Goal: Task Accomplishment & Management: Manage account settings

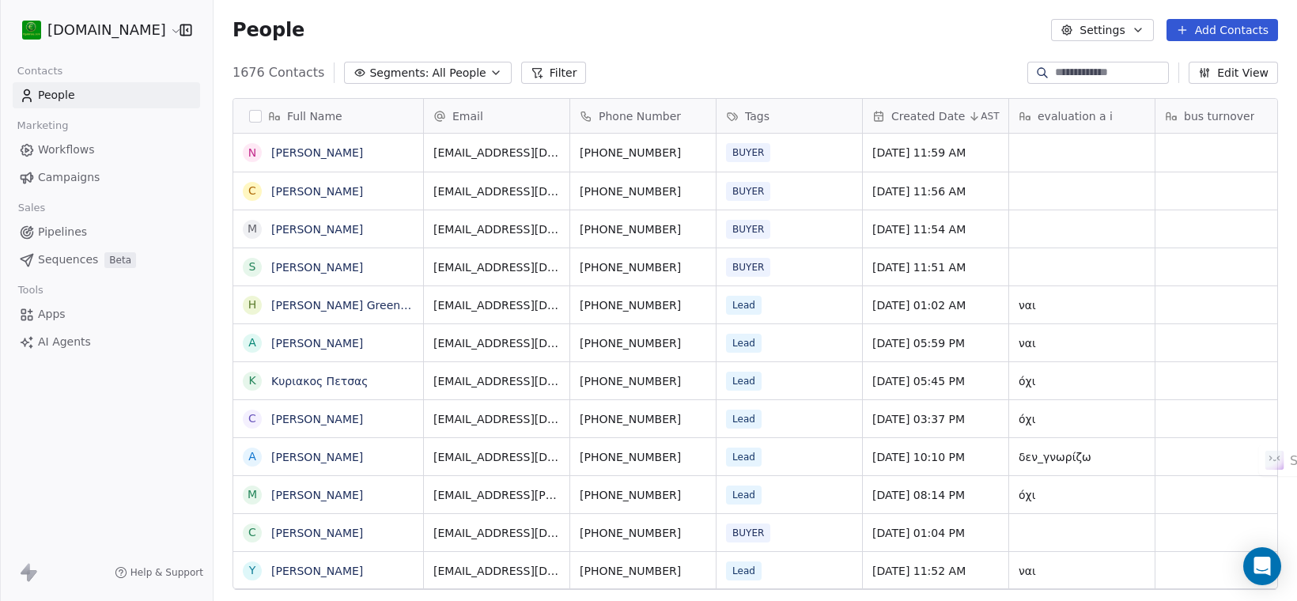
scroll to position [514, 1068]
click at [311, 152] on link "[PERSON_NAME]" at bounding box center [317, 152] width 92 height 13
click at [352, 261] on link "[PERSON_NAME]" at bounding box center [317, 267] width 92 height 13
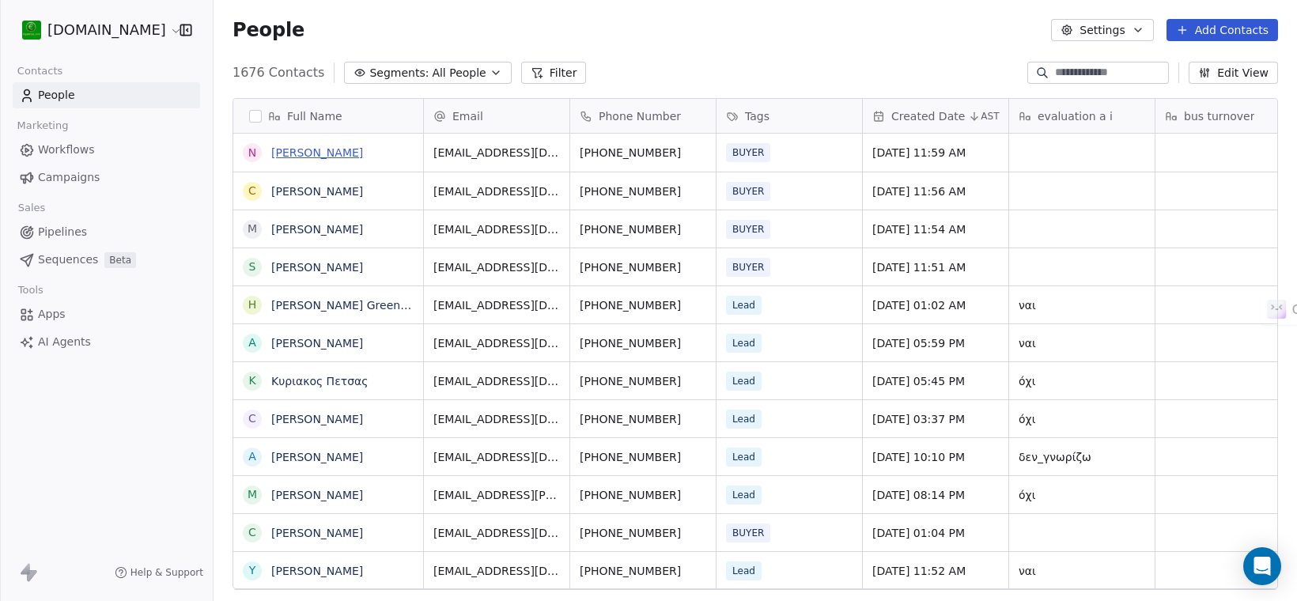
click at [341, 146] on link "[PERSON_NAME]" at bounding box center [317, 152] width 92 height 13
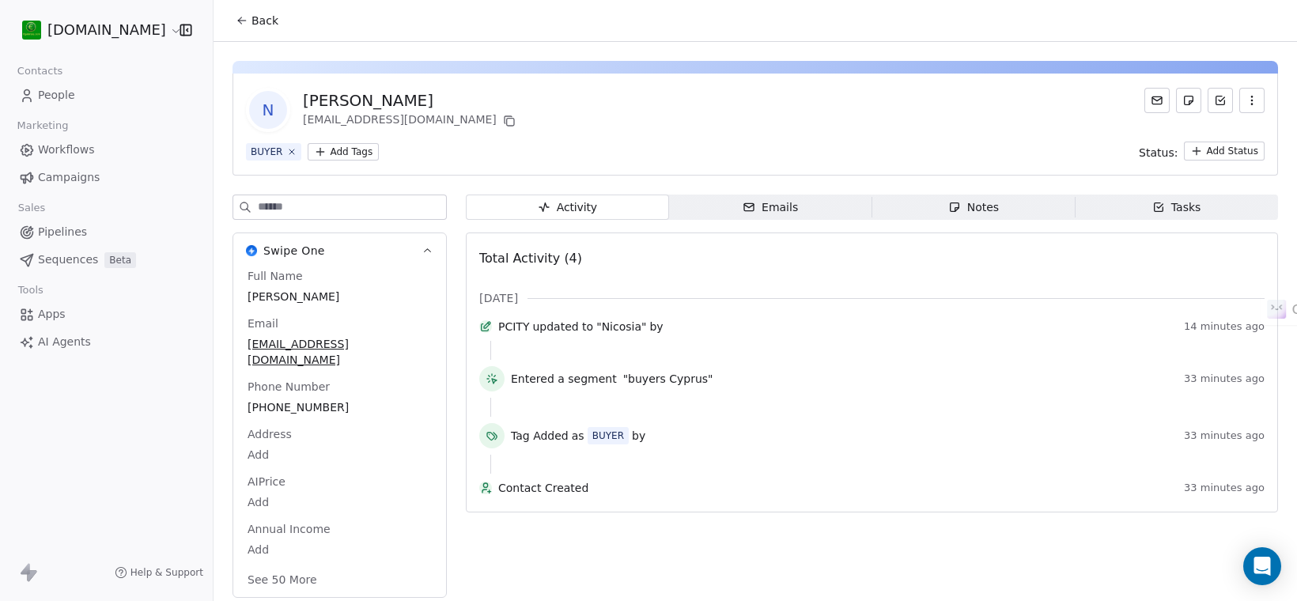
click at [63, 87] on span "People" at bounding box center [56, 95] width 37 height 17
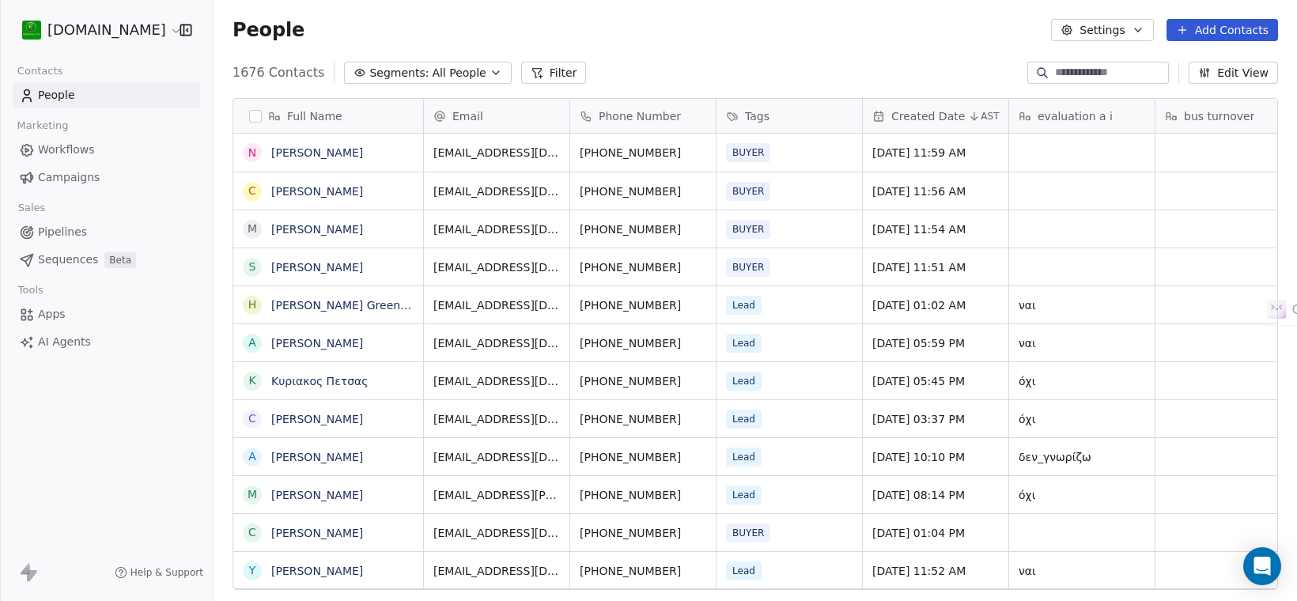
scroll to position [514, 1068]
click at [1115, 76] on input at bounding box center [1110, 73] width 111 height 16
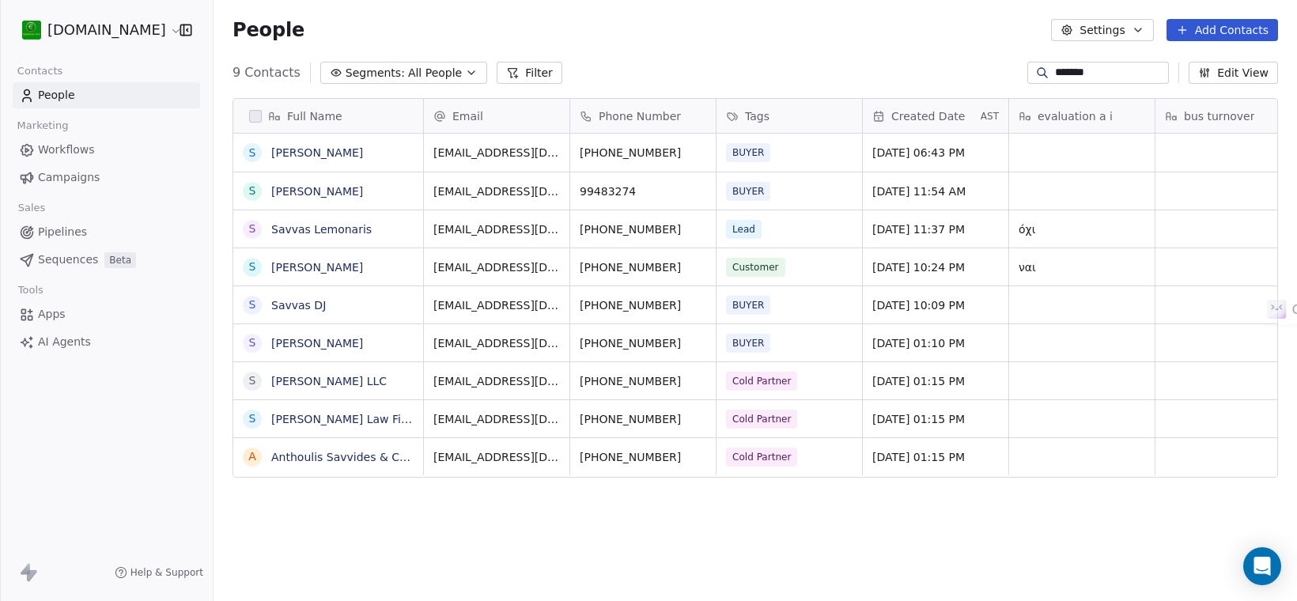
scroll to position [14, 0]
type input "******"
click at [73, 93] on link "People" at bounding box center [106, 95] width 187 height 26
click at [79, 152] on span "Workflows" at bounding box center [66, 150] width 57 height 17
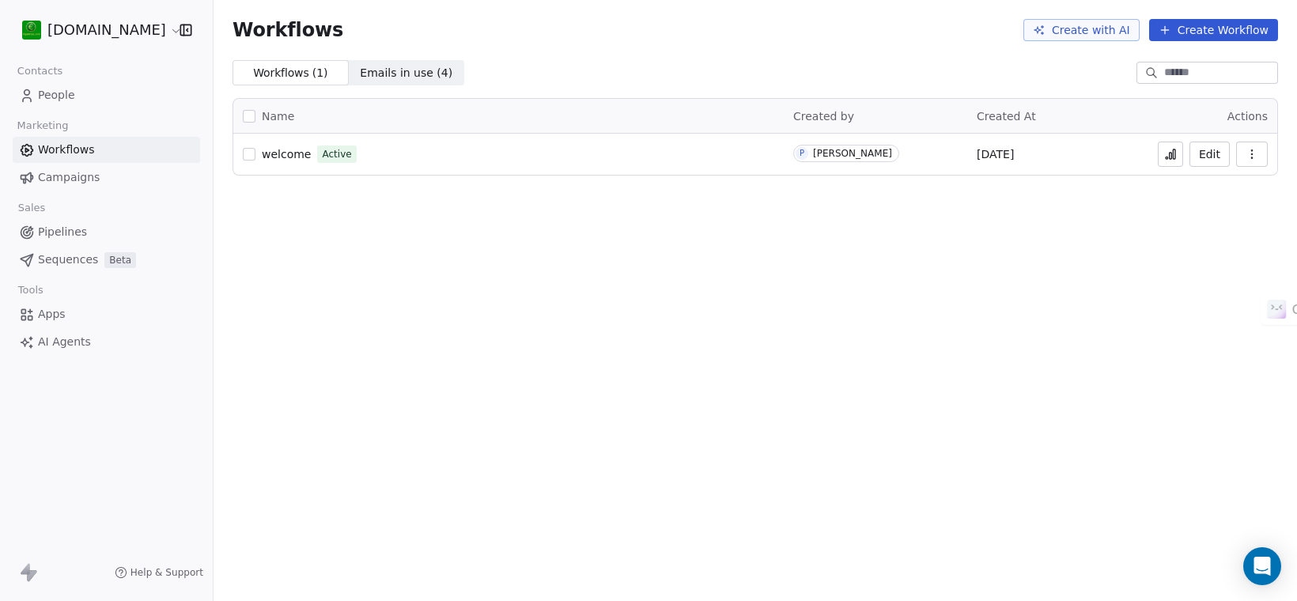
click at [1175, 154] on icon at bounding box center [1170, 154] width 13 height 13
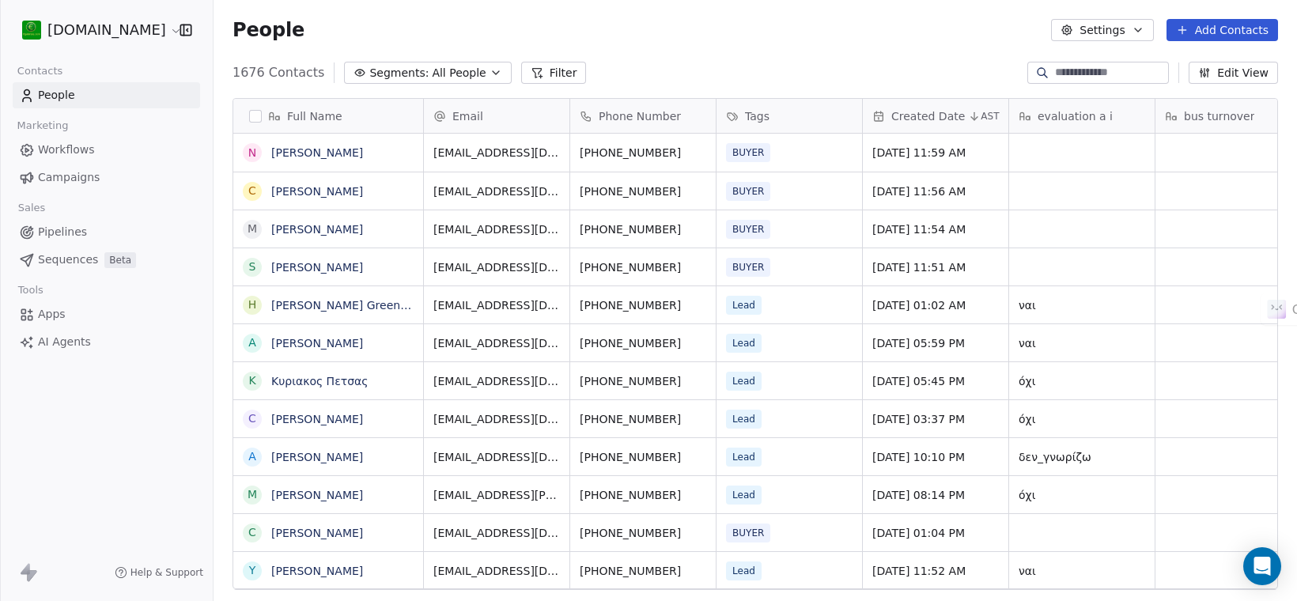
scroll to position [514, 1068]
click at [1113, 68] on input at bounding box center [1110, 73] width 111 height 16
paste input "**********"
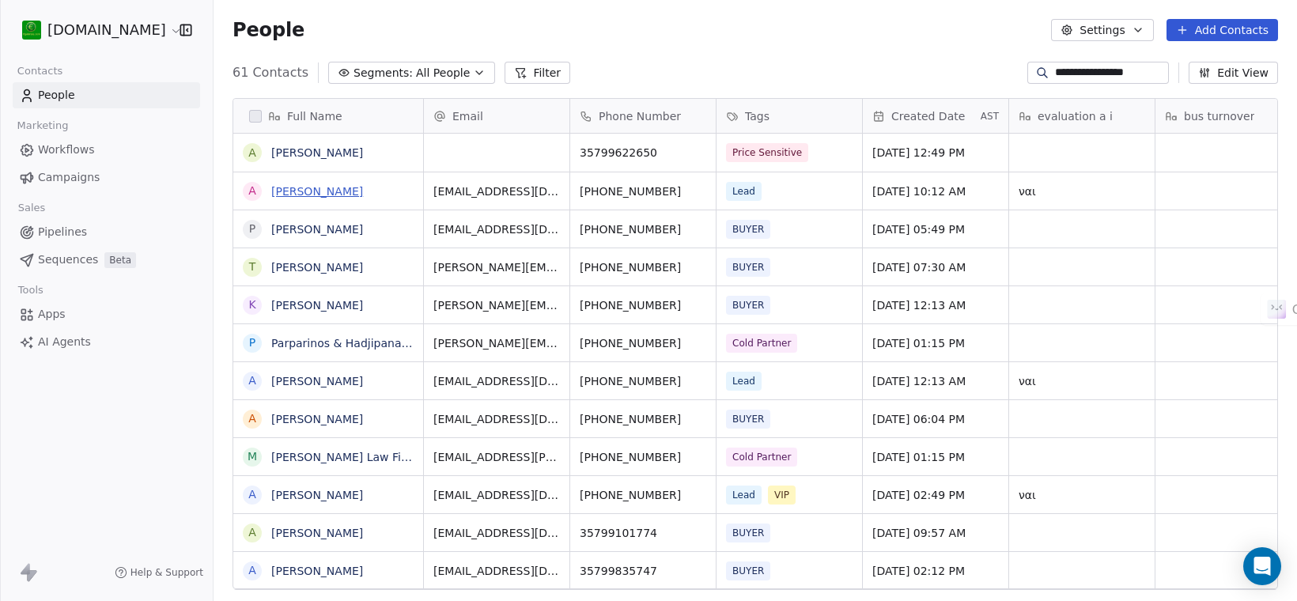
type input "**********"
click at [336, 187] on link "[PERSON_NAME]" at bounding box center [317, 191] width 92 height 13
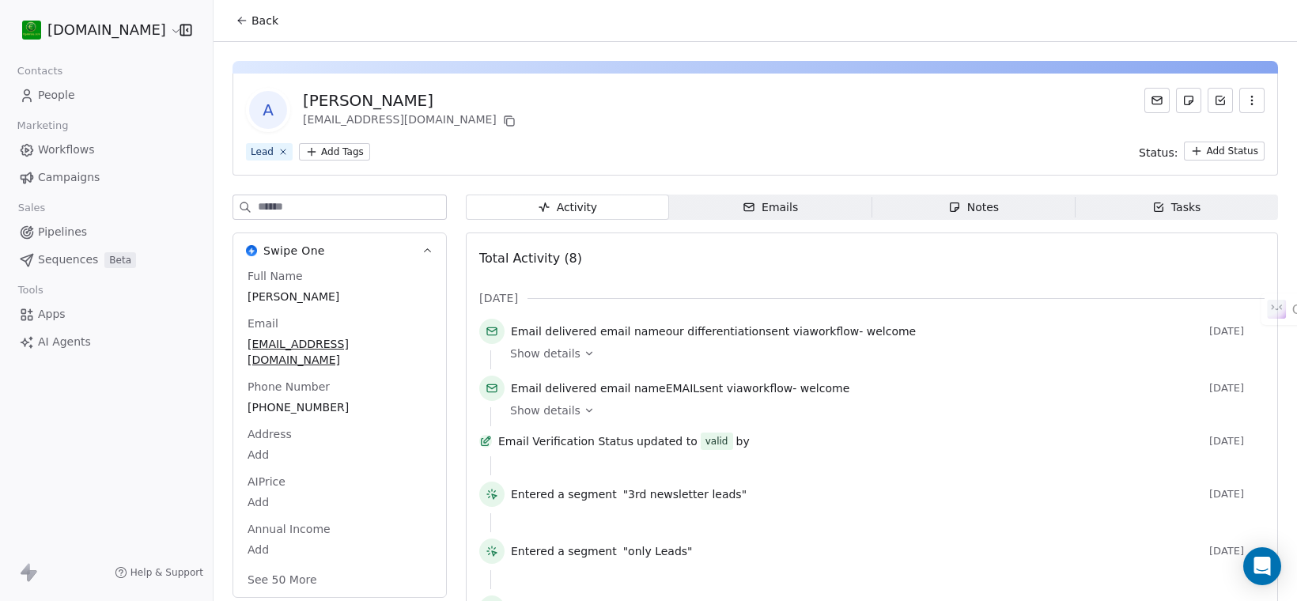
click at [81, 143] on span "Workflows" at bounding box center [66, 150] width 57 height 17
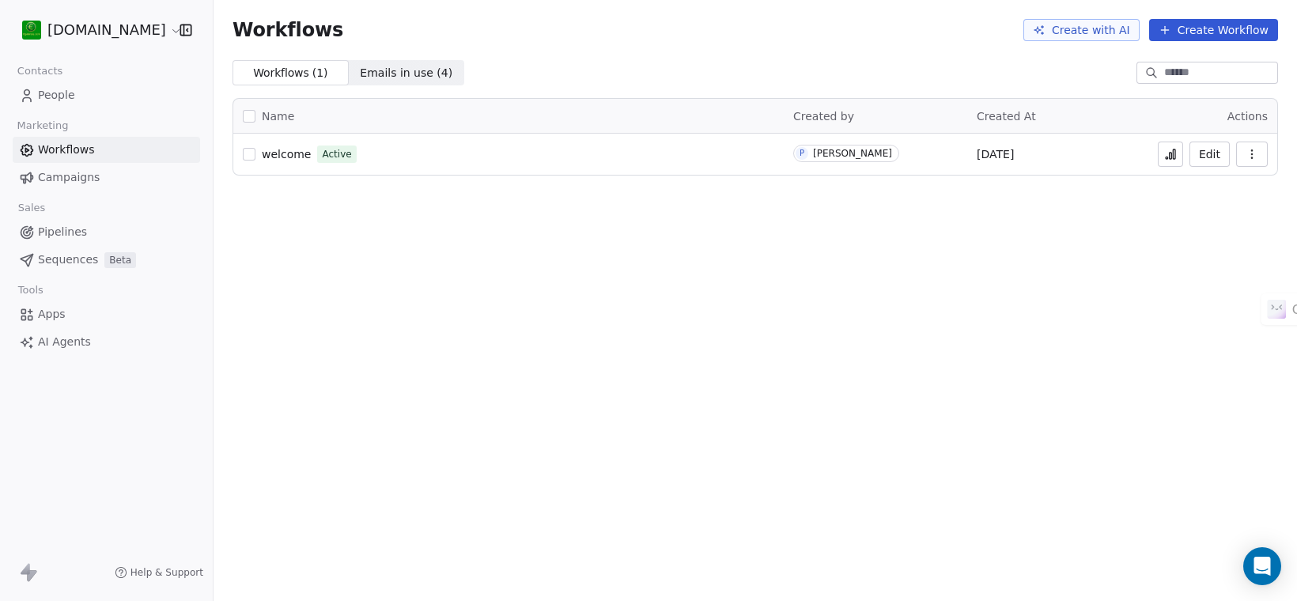
click at [96, 178] on link "Campaigns" at bounding box center [106, 177] width 187 height 26
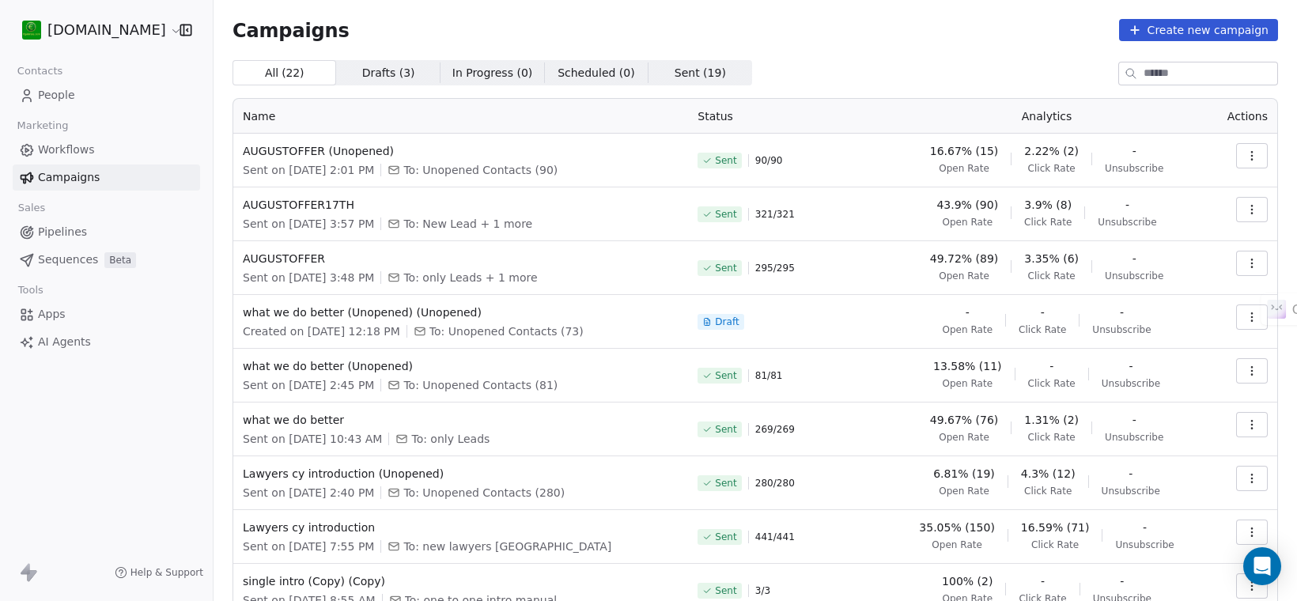
click at [1245, 429] on icon "button" at bounding box center [1251, 424] width 13 height 13
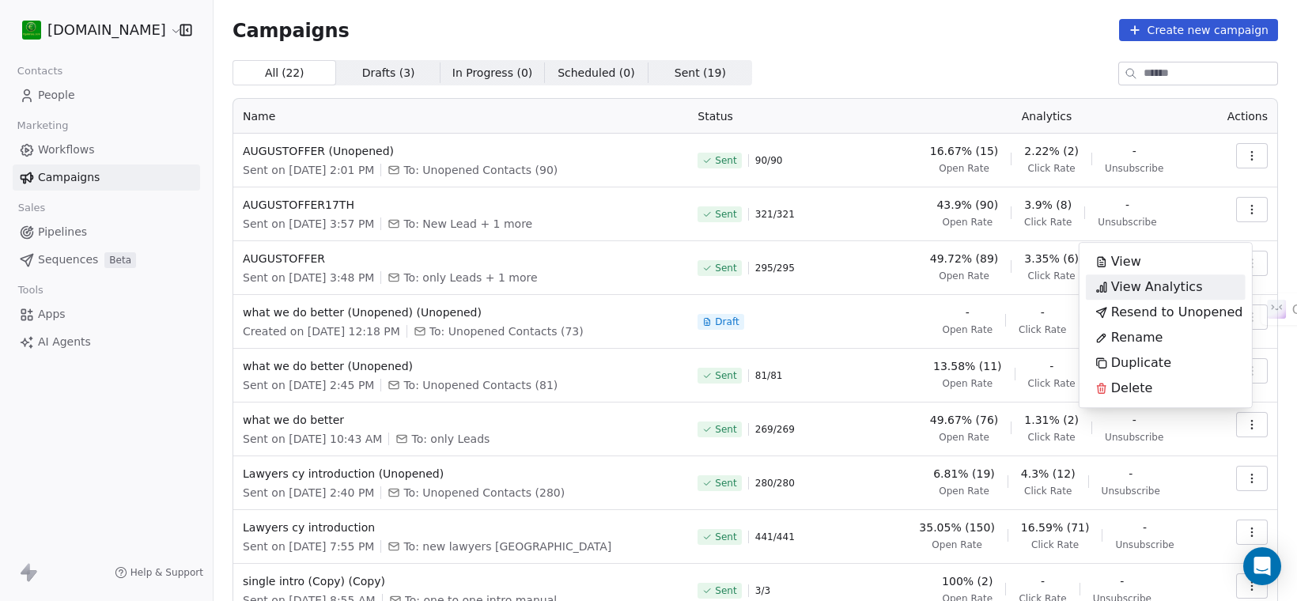
click at [1163, 279] on span "View Analytics" at bounding box center [1157, 287] width 92 height 19
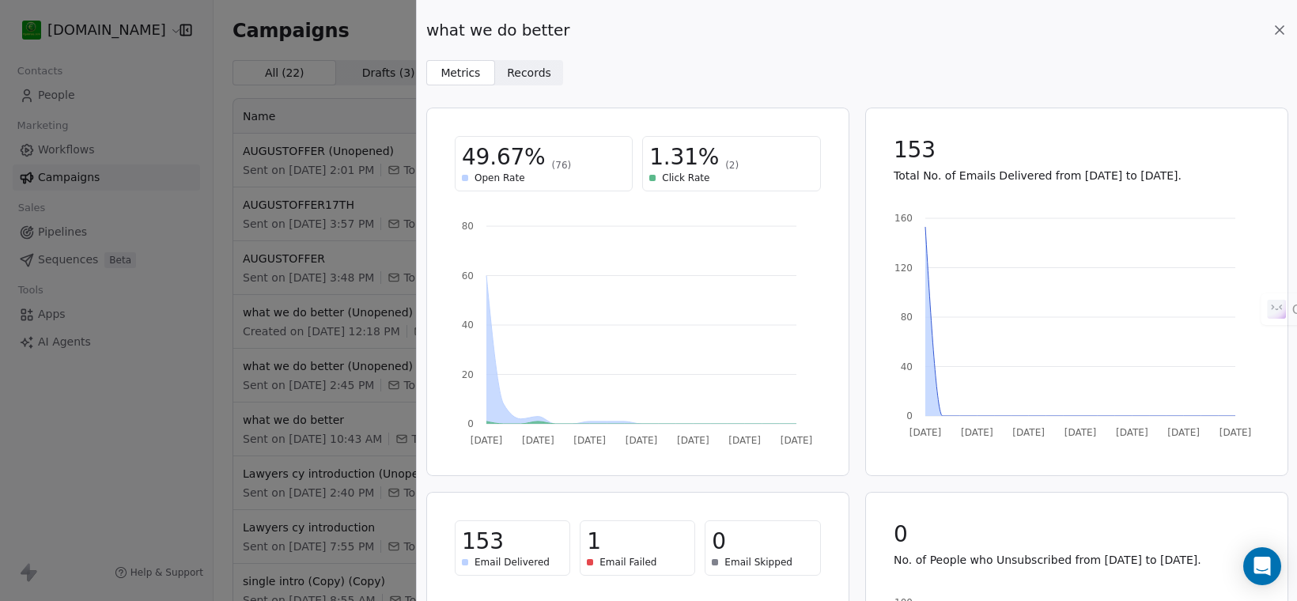
click at [526, 63] on span "Records Records" at bounding box center [529, 72] width 69 height 25
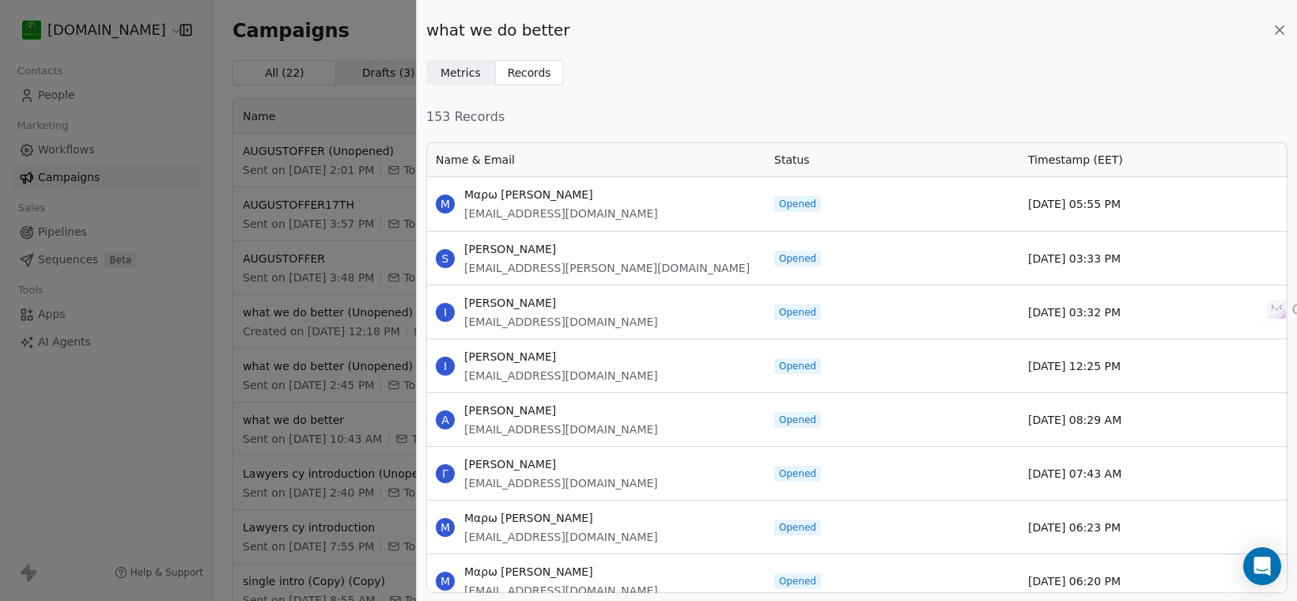
scroll to position [436, 846]
click at [1274, 28] on icon at bounding box center [1279, 30] width 16 height 16
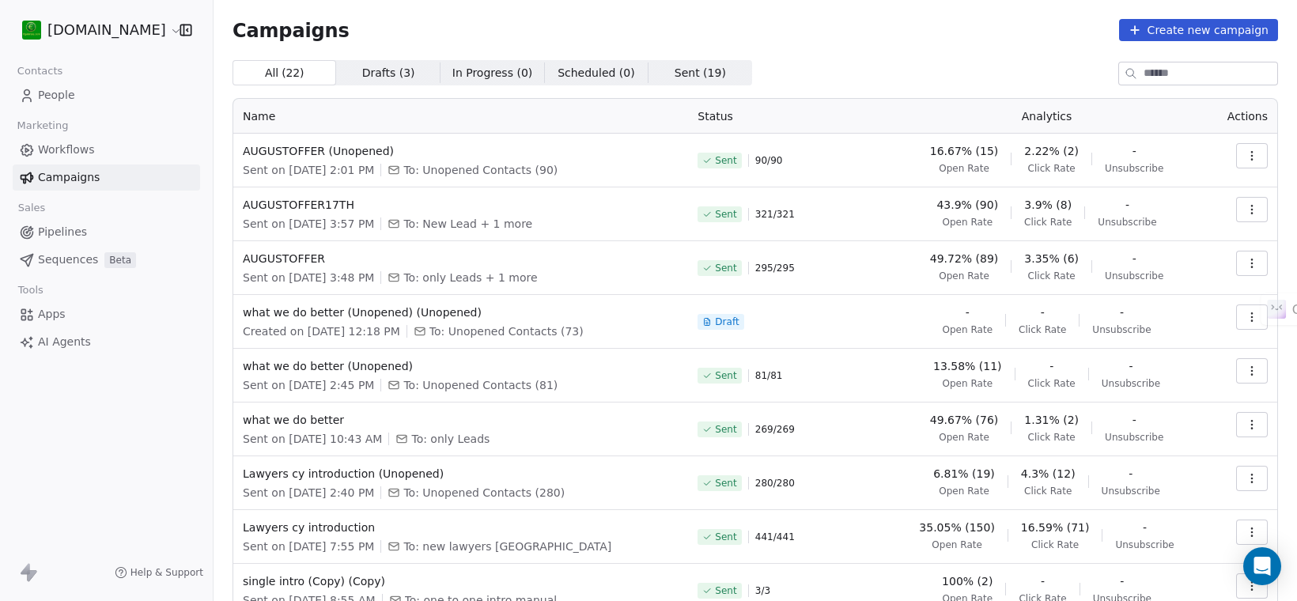
click at [1245, 150] on icon "button" at bounding box center [1251, 155] width 13 height 13
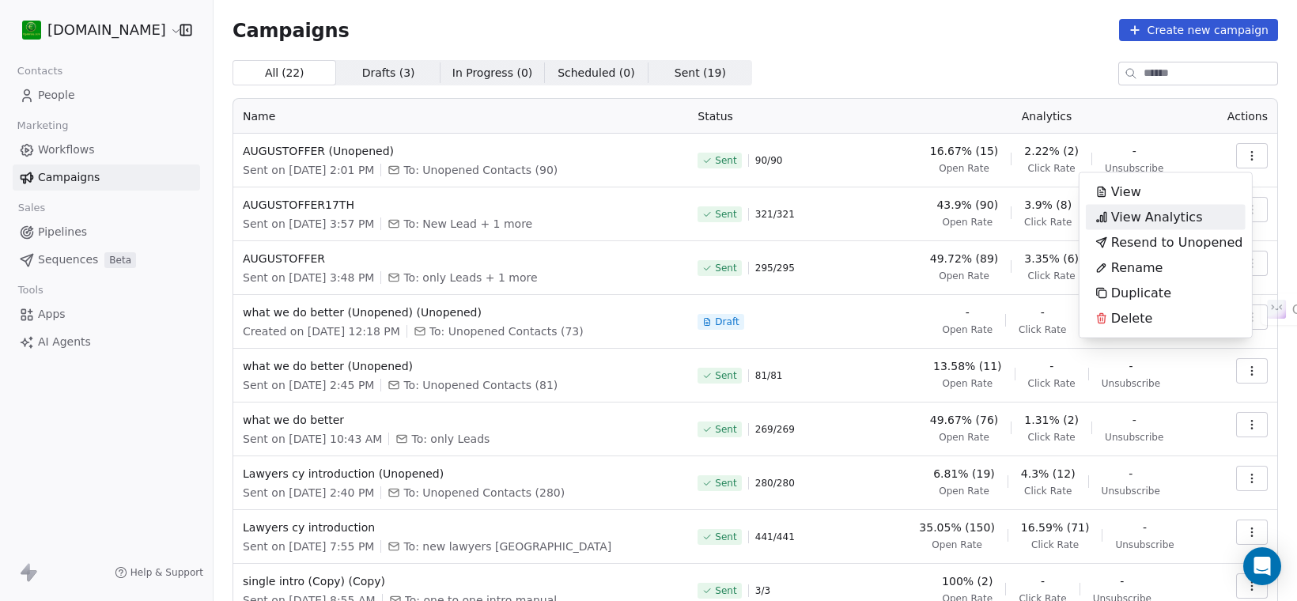
click at [1184, 208] on span "View Analytics" at bounding box center [1157, 217] width 92 height 19
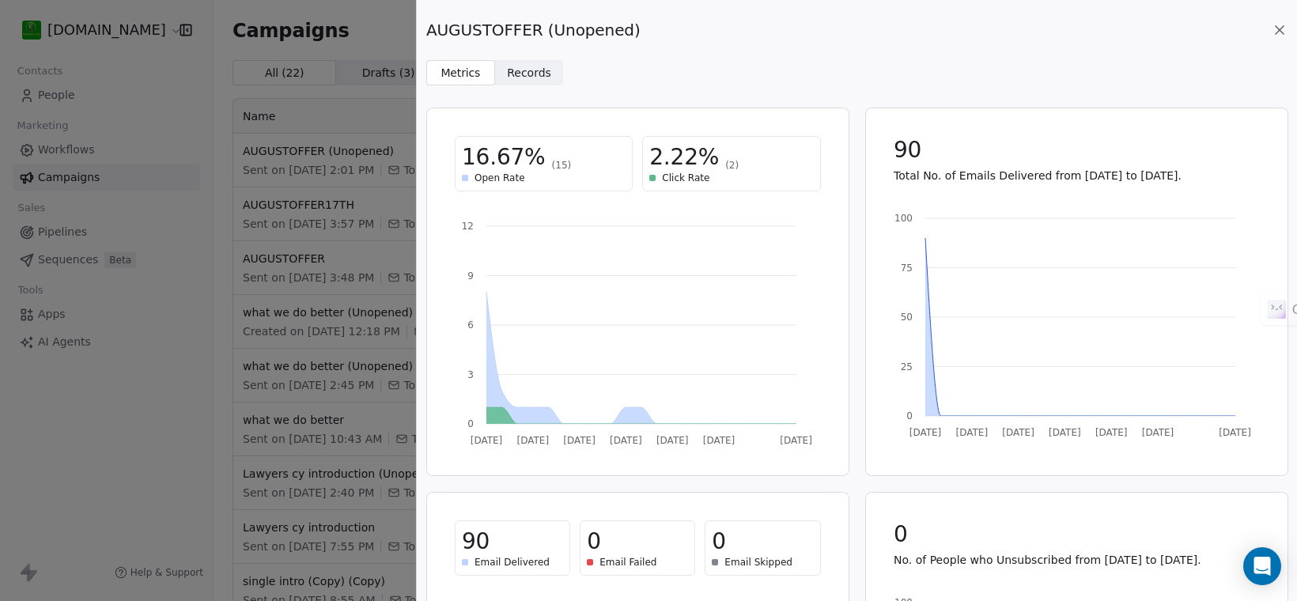
click at [526, 66] on span "Records" at bounding box center [529, 73] width 44 height 17
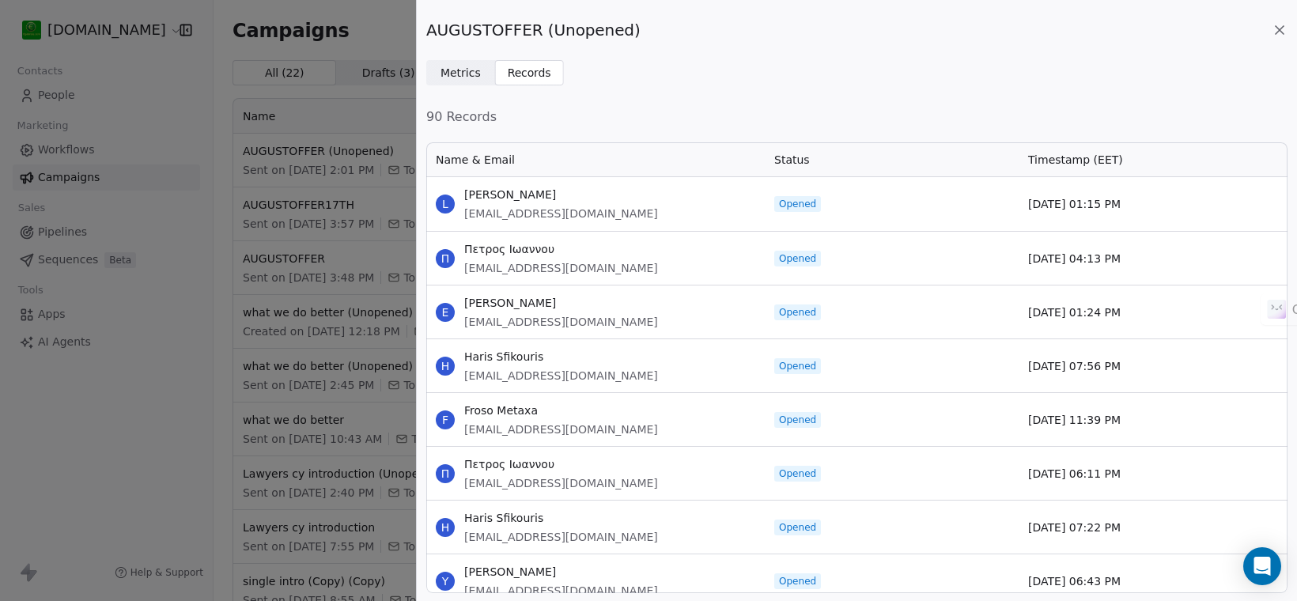
click at [348, 179] on div "AUGUSTOFFER (Unopened) Metrics Metrics Records Records 90 Records Name & Email …" at bounding box center [648, 300] width 1297 height 601
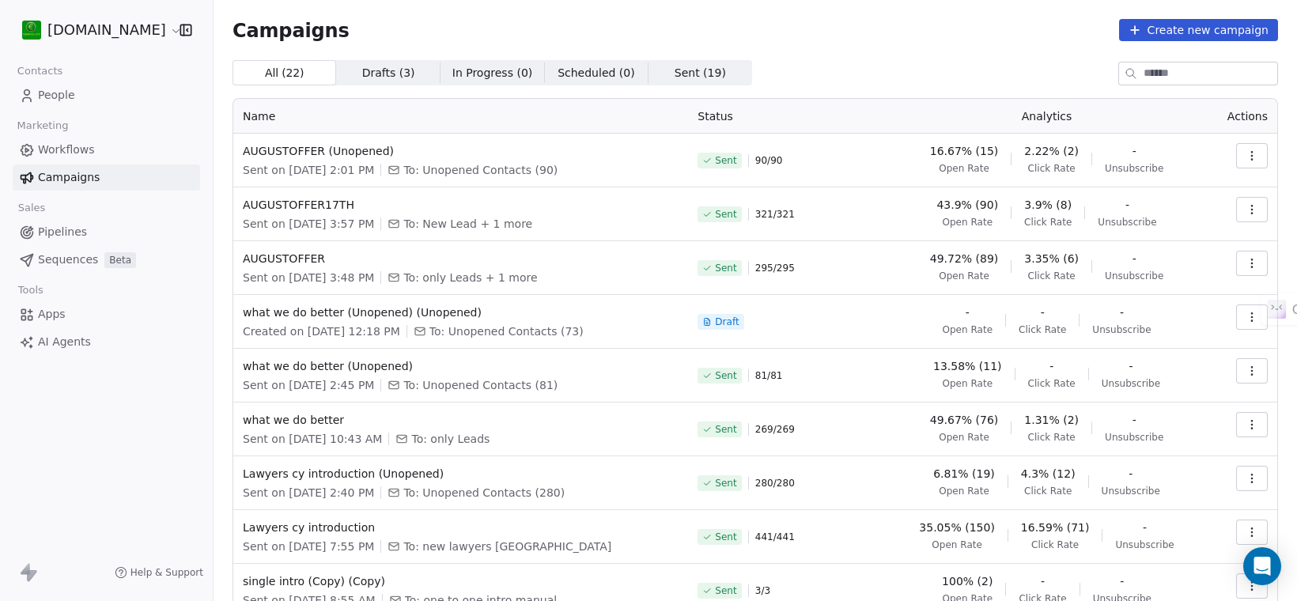
click at [71, 96] on span "People" at bounding box center [56, 95] width 37 height 17
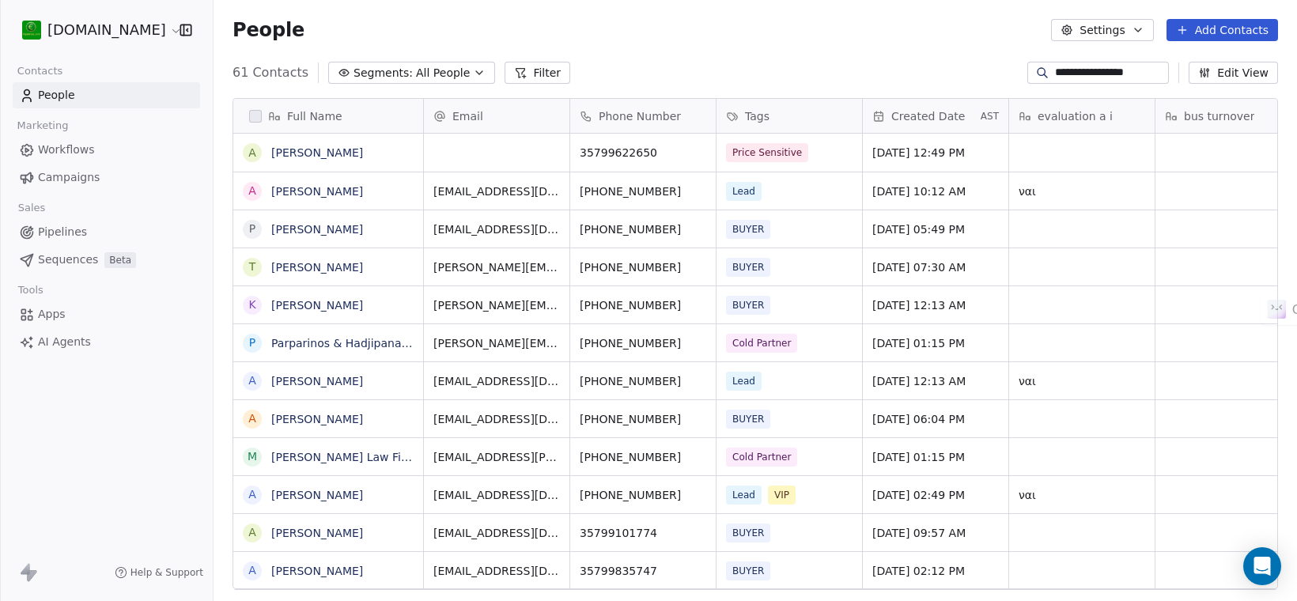
scroll to position [514, 1068]
click at [332, 150] on link "[PERSON_NAME]" at bounding box center [317, 152] width 92 height 13
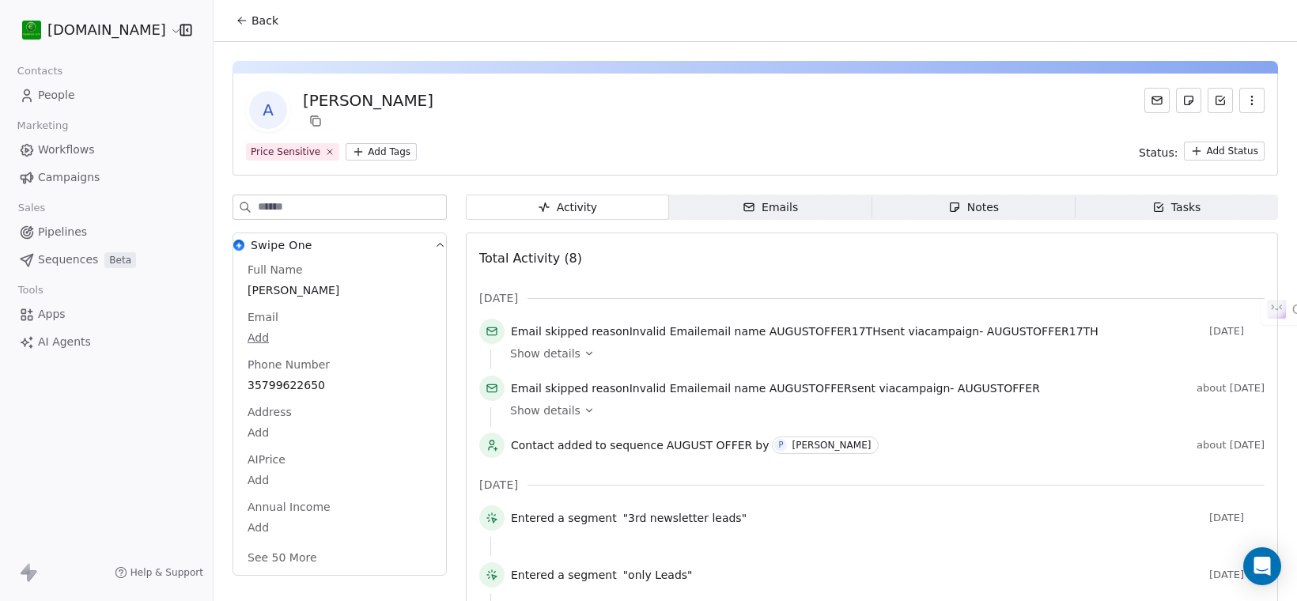
click at [958, 203] on div "Notes" at bounding box center [973, 207] width 51 height 17
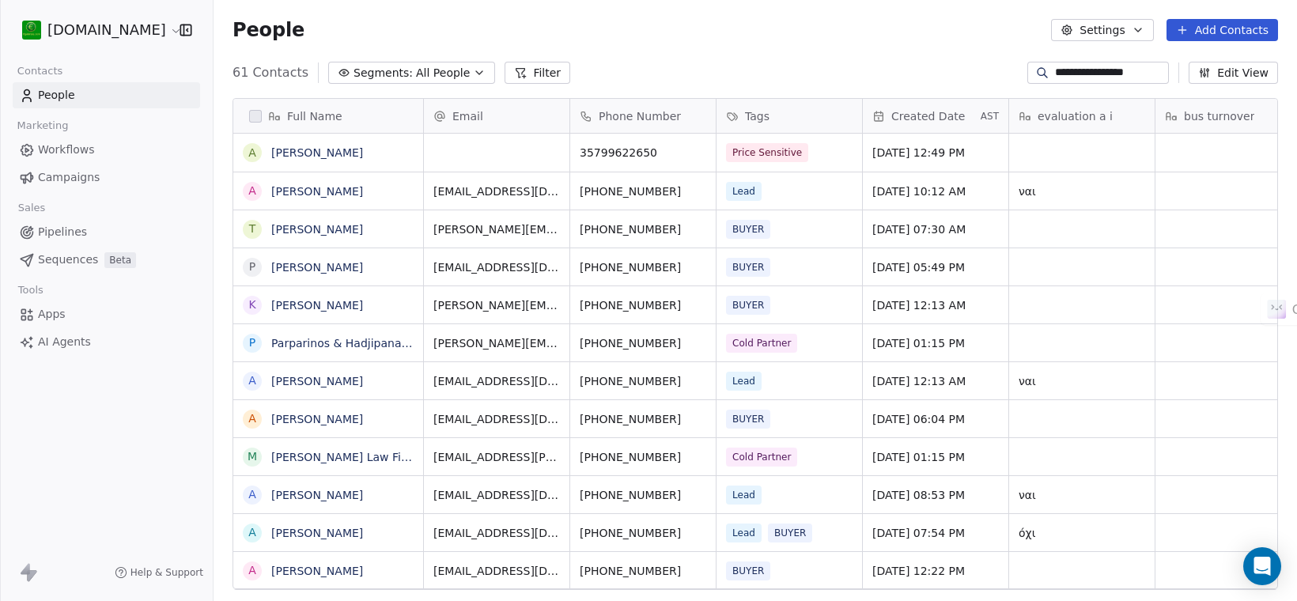
scroll to position [514, 1068]
click at [251, 148] on button "grid" at bounding box center [252, 152] width 13 height 13
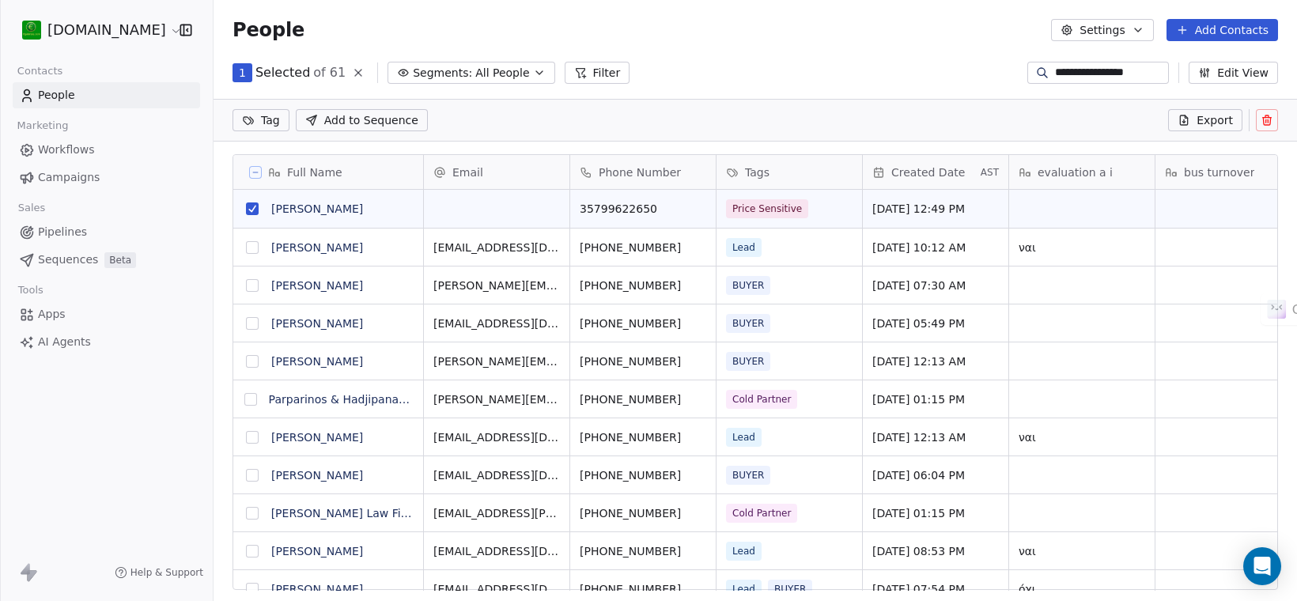
scroll to position [459, 1068]
click at [1261, 119] on icon at bounding box center [1266, 120] width 13 height 13
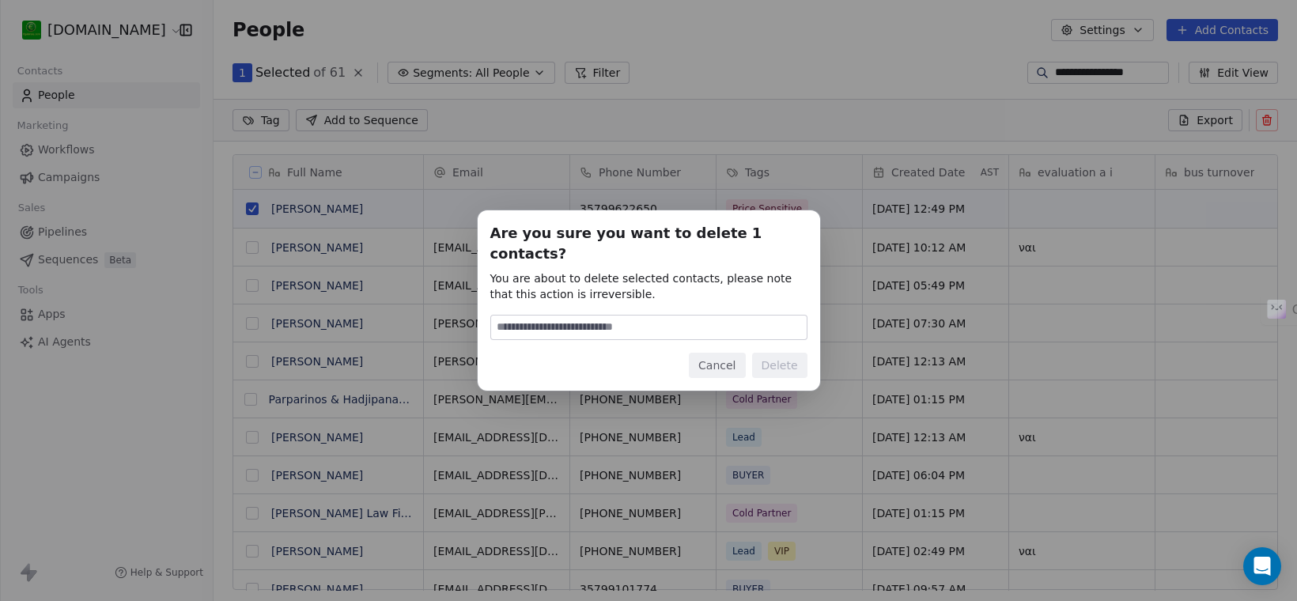
click at [613, 315] on input at bounding box center [648, 327] width 315 height 24
type input "******"
click at [787, 354] on button "Delete" at bounding box center [779, 365] width 55 height 25
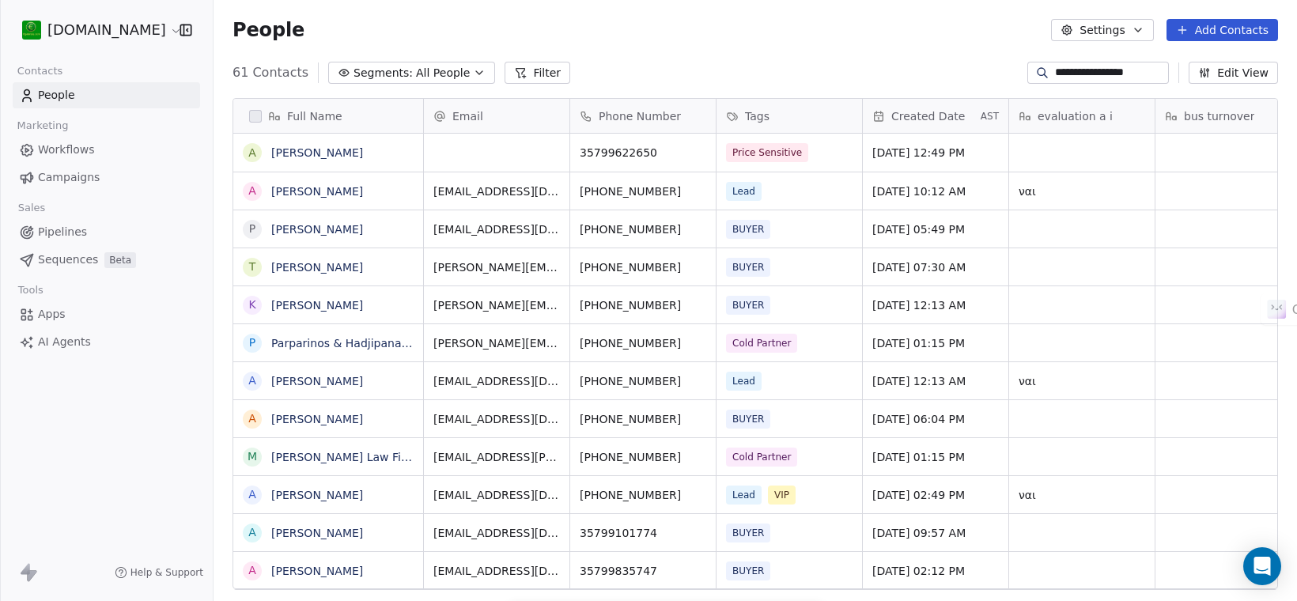
scroll to position [514, 1068]
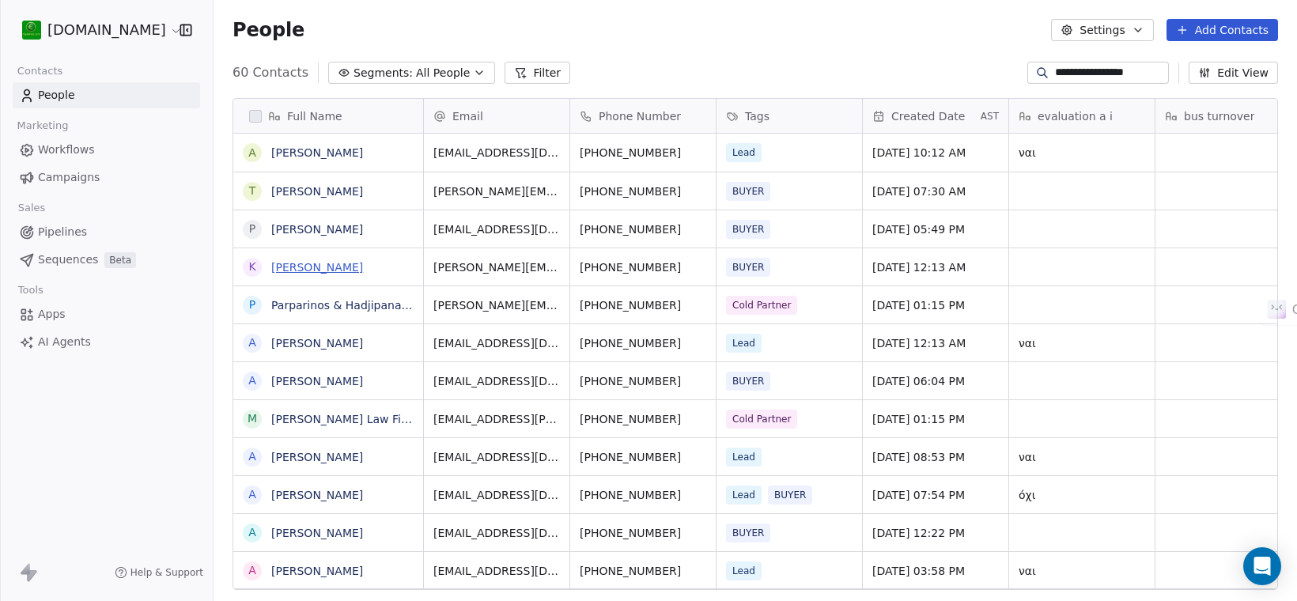
click at [313, 263] on link "[PERSON_NAME]" at bounding box center [317, 267] width 92 height 13
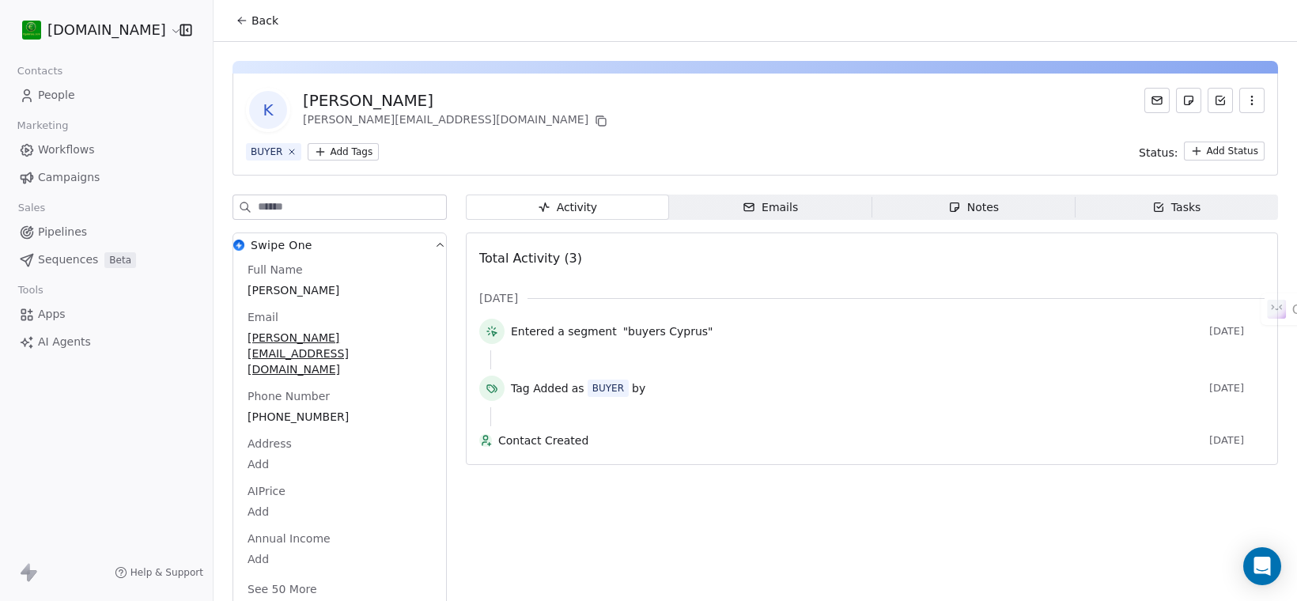
click at [299, 575] on button "See 50 More" at bounding box center [282, 589] width 89 height 28
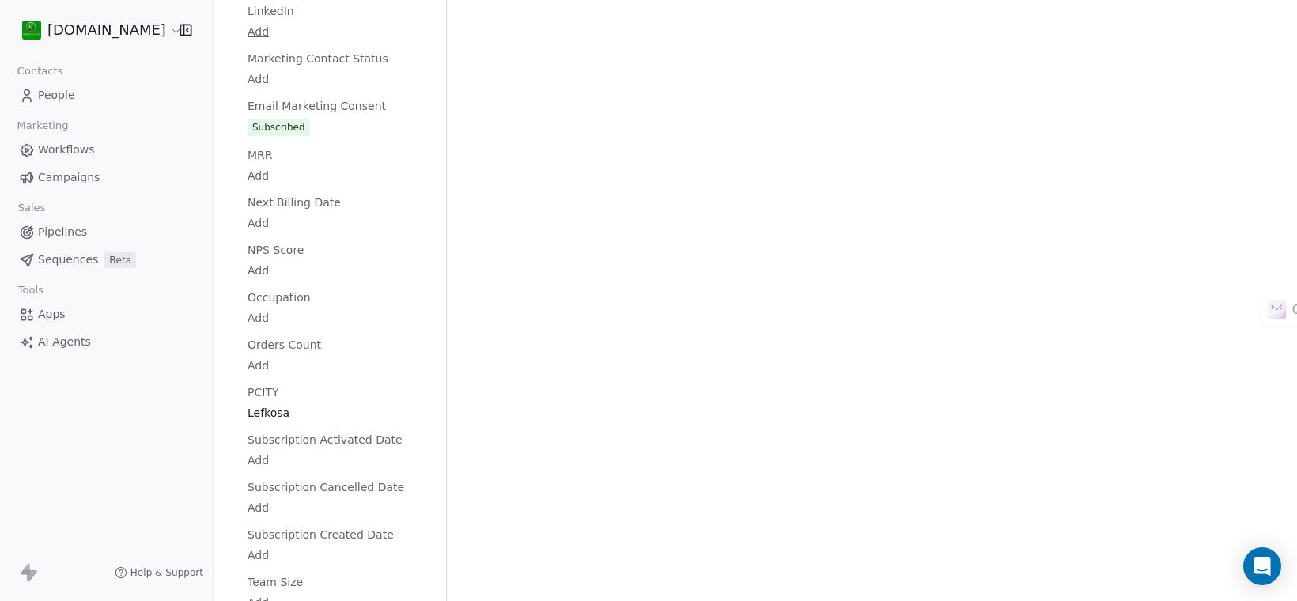
scroll to position [2076, 0]
